Goal: Navigation & Orientation: Understand site structure

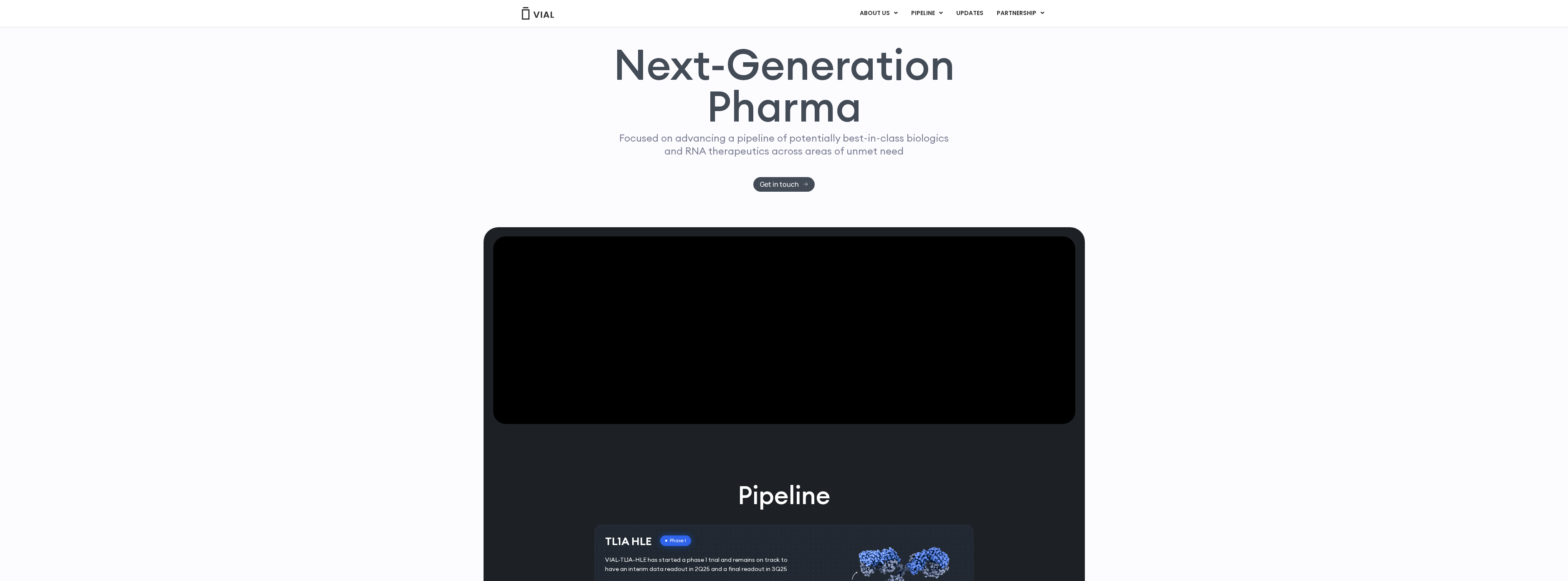
scroll to position [64, 0]
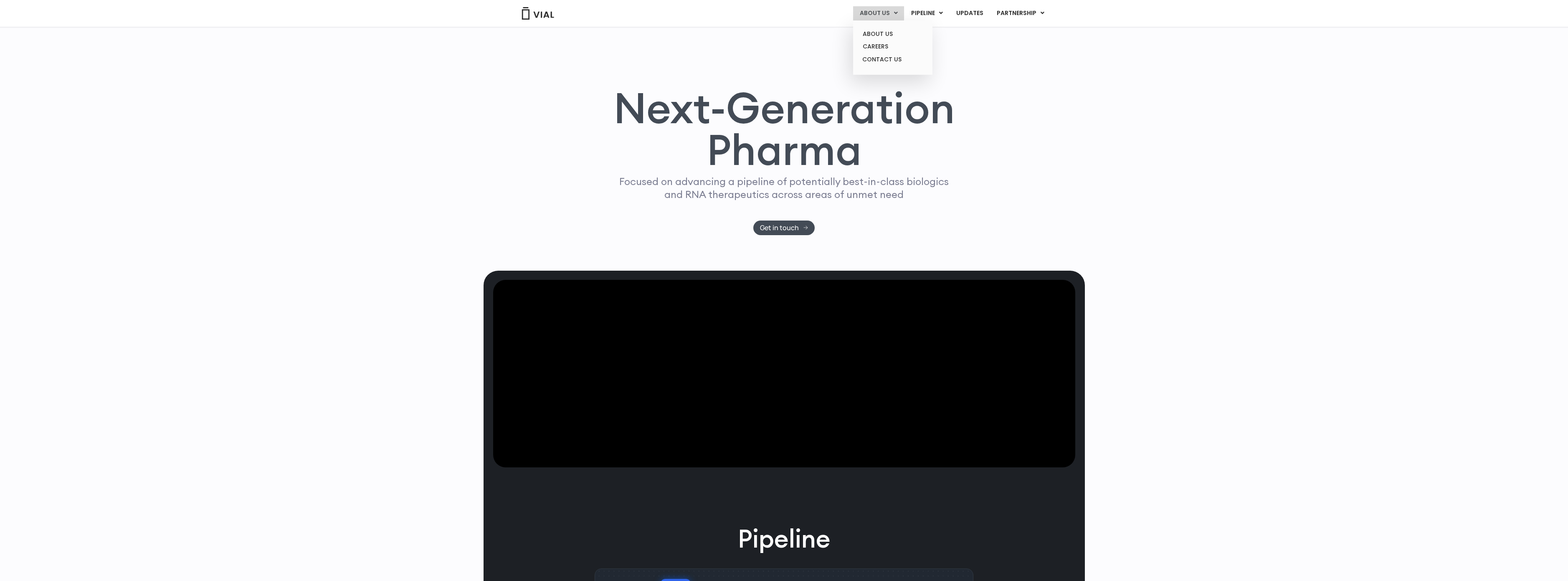
click at [875, 13] on link "ABOUT US" at bounding box center [879, 13] width 51 height 14
click at [883, 37] on link "ABOUT US" at bounding box center [892, 33] width 73 height 13
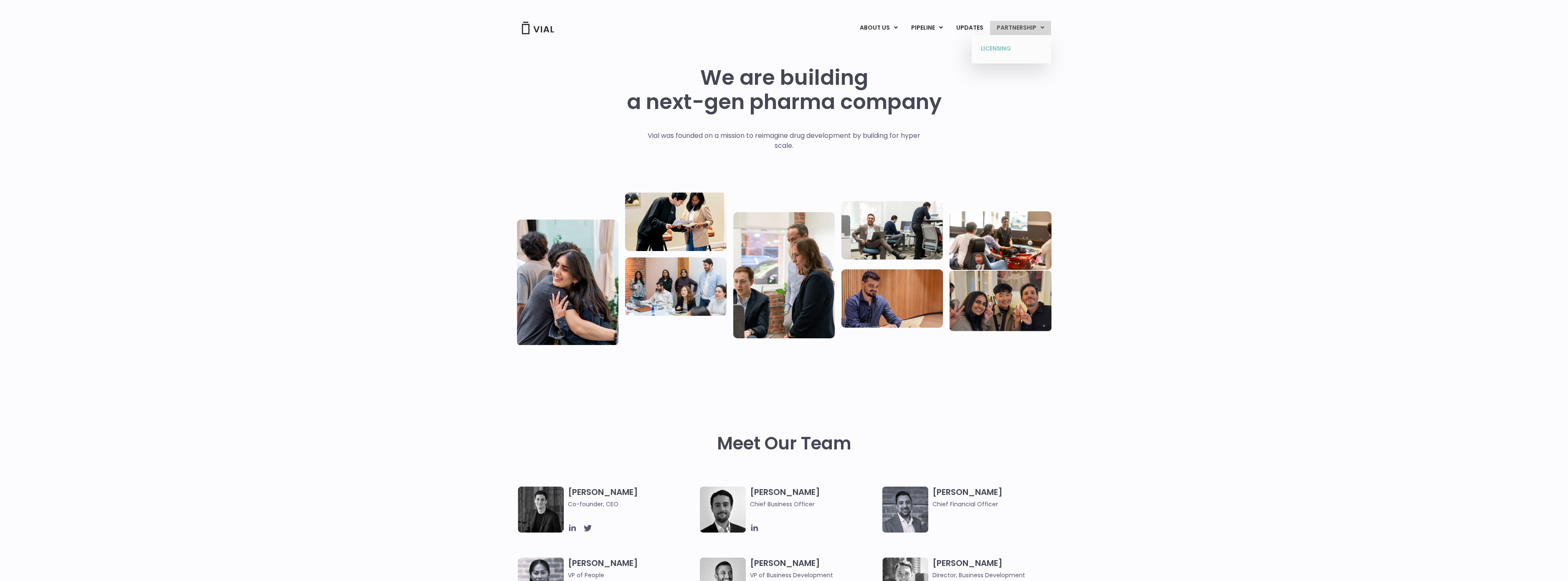
click at [1003, 49] on link "LICENSING" at bounding box center [1011, 49] width 73 height 13
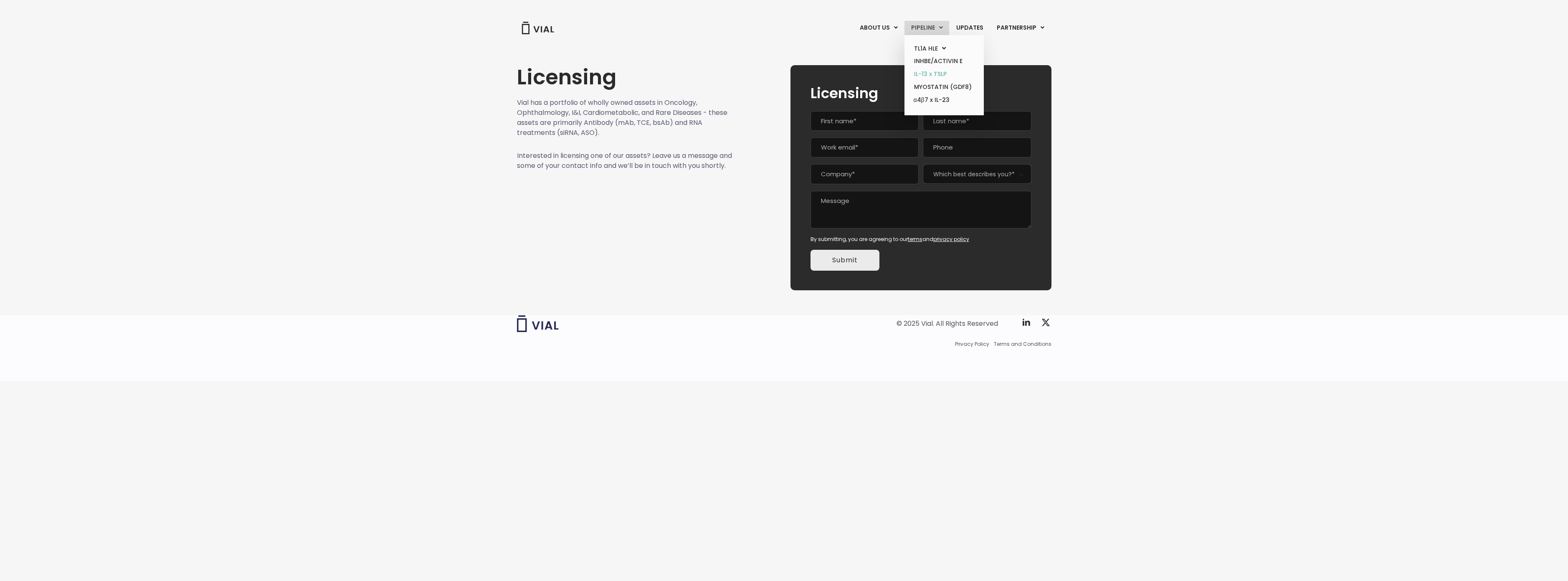
click at [934, 74] on link "IL-13 x TSLP" at bounding box center [944, 74] width 73 height 13
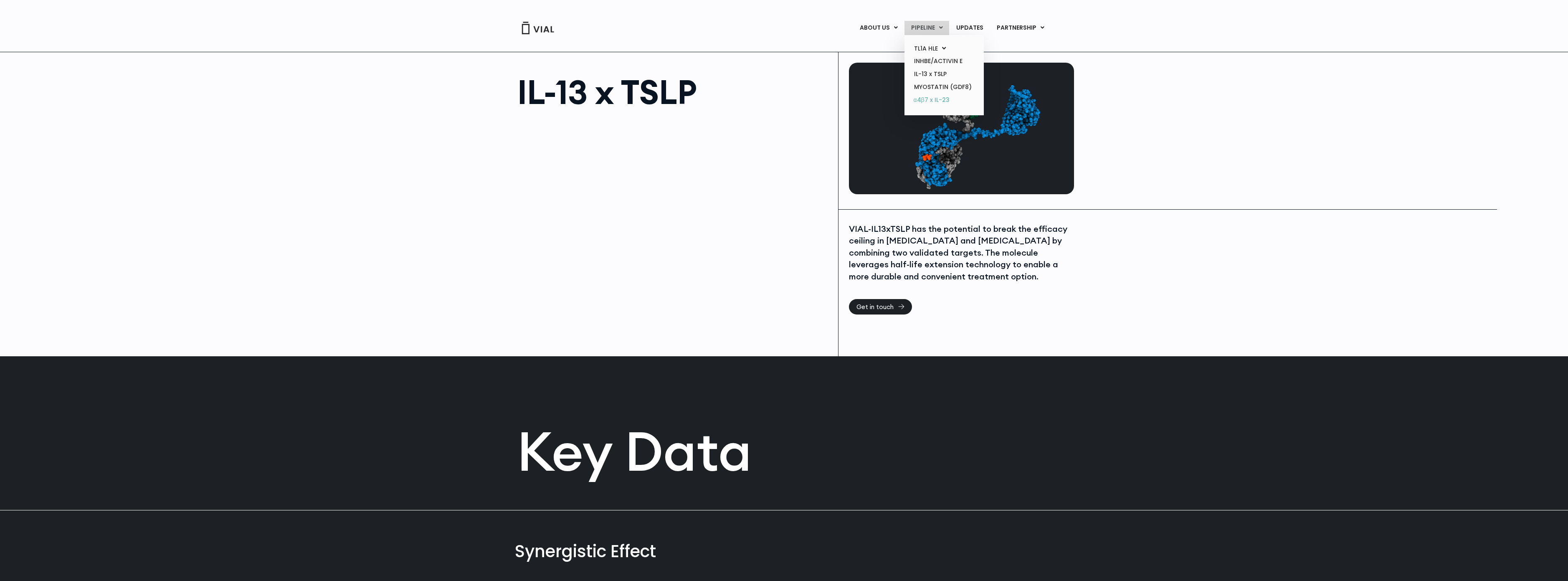
click at [942, 103] on link "α4β7 x IL-23" at bounding box center [944, 100] width 73 height 13
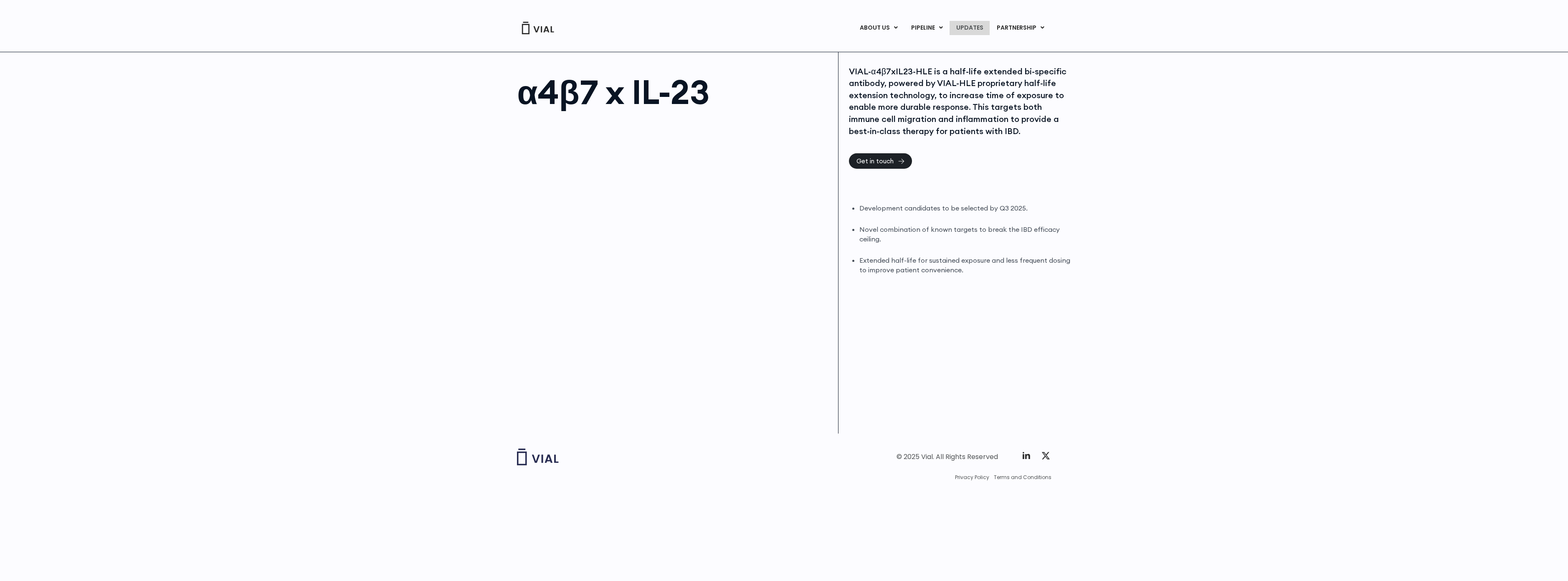
click at [961, 27] on link "UPDATES" at bounding box center [970, 27] width 40 height 14
